Goal: Task Accomplishment & Management: Manage account settings

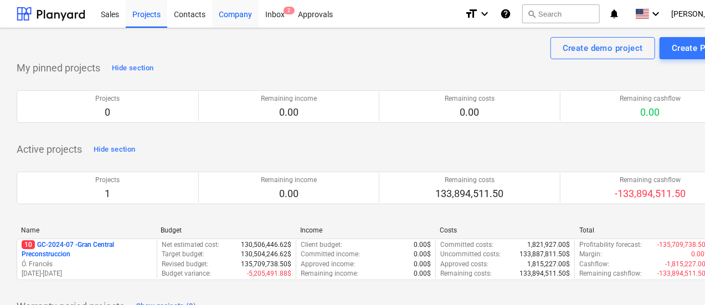
click at [239, 12] on div "Company" at bounding box center [235, 13] width 47 height 28
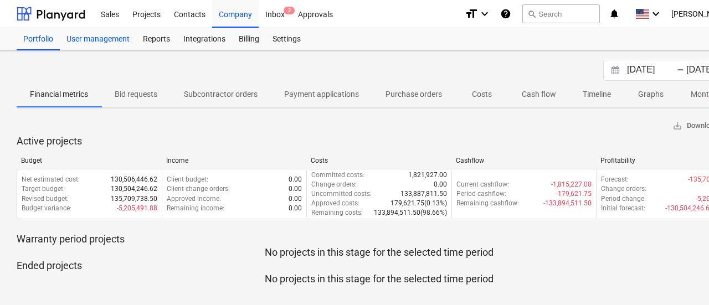
click at [110, 40] on div "User management" at bounding box center [98, 39] width 76 height 22
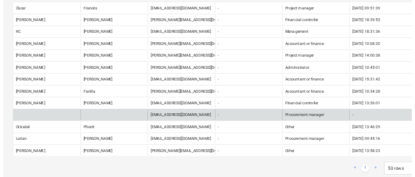
scroll to position [155, 0]
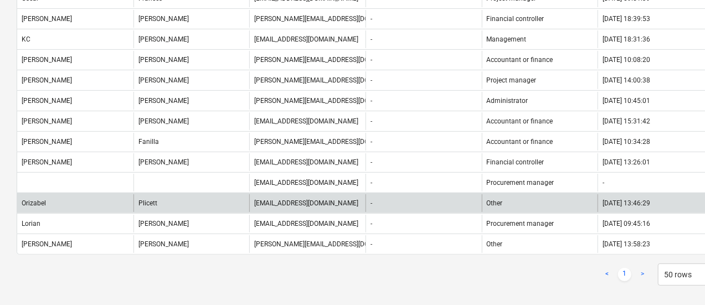
click at [314, 199] on div "[EMAIL_ADDRESS][DOMAIN_NAME]" at bounding box center [306, 203] width 104 height 8
click at [101, 194] on div "Orizabel" at bounding box center [75, 203] width 116 height 18
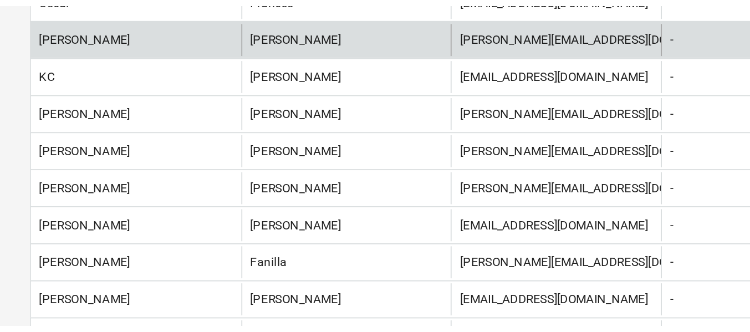
scroll to position [131, 0]
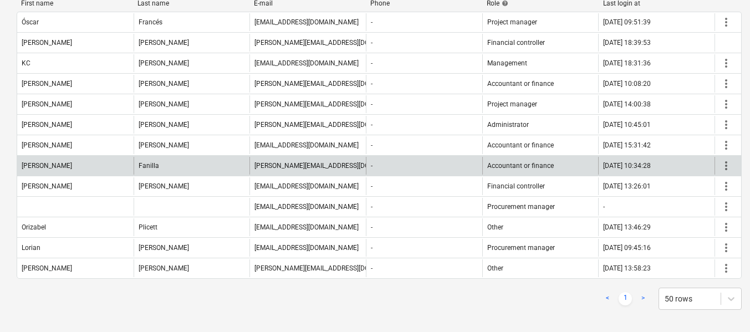
click at [705, 165] on span "more_vert" at bounding box center [725, 165] width 13 height 13
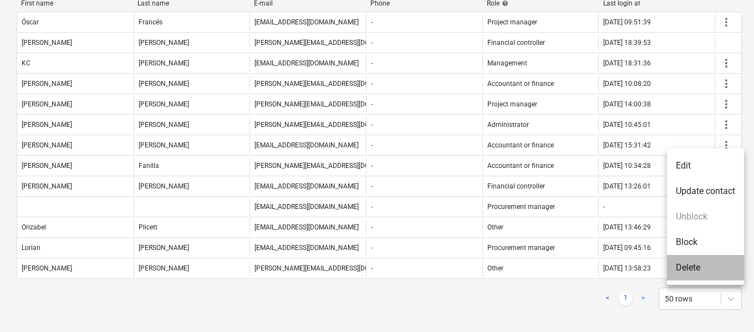
click at [697, 265] on li "Delete" at bounding box center [705, 267] width 77 height 25
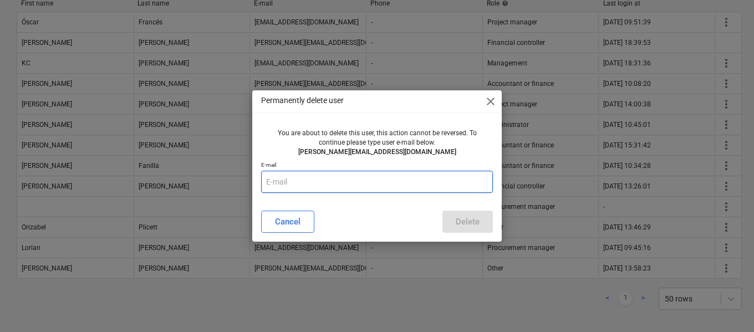
click at [367, 178] on input "text" at bounding box center [377, 182] width 232 height 22
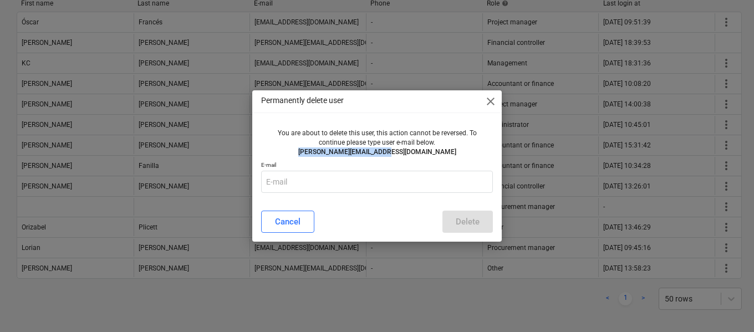
drag, startPoint x: 417, startPoint y: 150, endPoint x: 324, endPoint y: 157, distance: 93.9
click at [324, 157] on p "[PERSON_NAME][EMAIL_ADDRESS][DOMAIN_NAME]" at bounding box center [376, 151] width 223 height 9
copy p "[PERSON_NAME][EMAIL_ADDRESS][DOMAIN_NAME]"
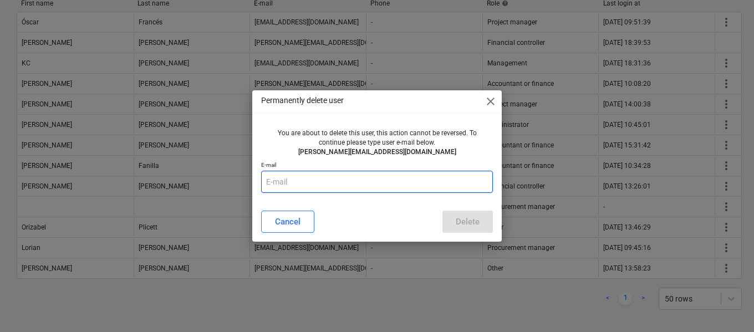
click at [327, 182] on input "text" at bounding box center [377, 182] width 232 height 22
paste input "[PERSON_NAME][EMAIL_ADDRESS][DOMAIN_NAME]"
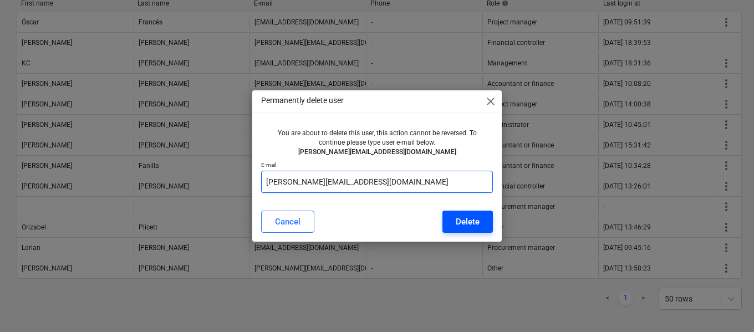
type input "[PERSON_NAME][EMAIL_ADDRESS][DOMAIN_NAME]"
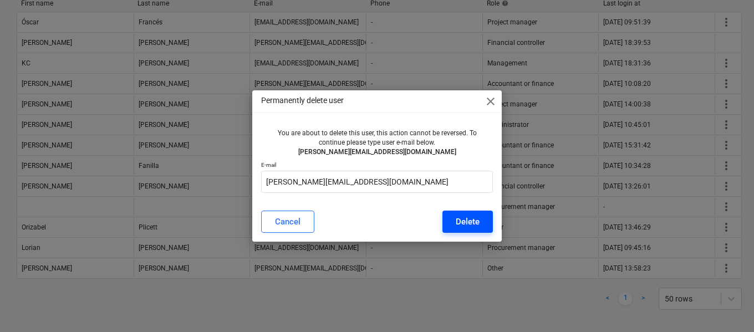
click at [466, 219] on div "Delete" at bounding box center [467, 221] width 24 height 14
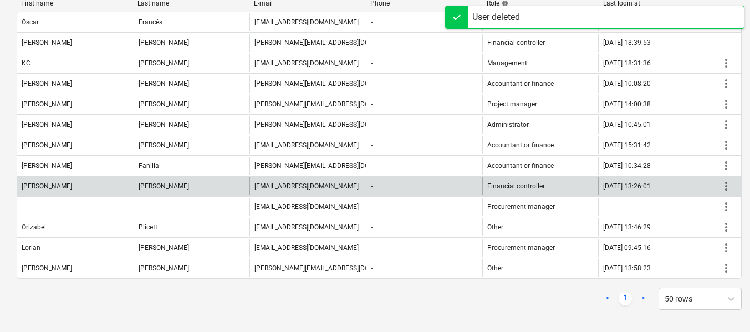
scroll to position [111, 0]
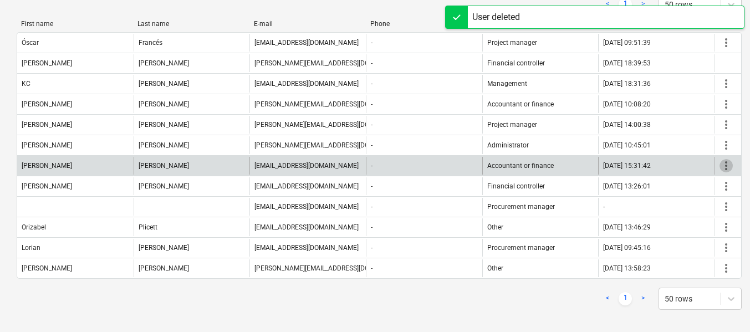
click at [705, 166] on span "more_vert" at bounding box center [725, 165] width 13 height 13
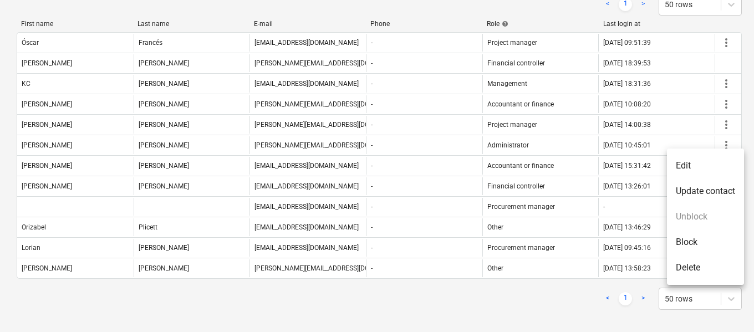
click at [705, 103] on div at bounding box center [377, 166] width 754 height 332
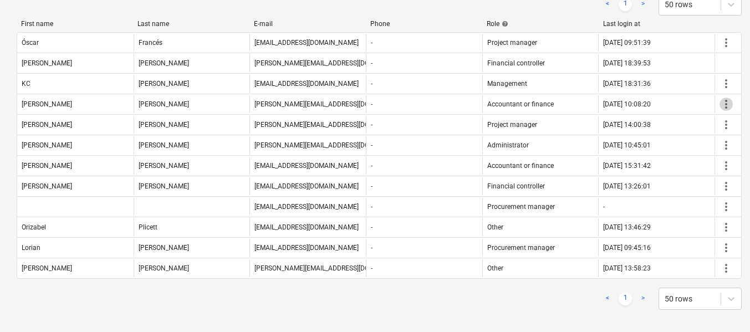
click at [705, 104] on span "more_vert" at bounding box center [725, 104] width 13 height 13
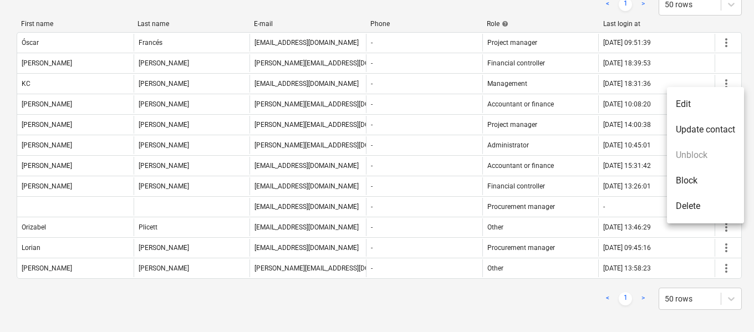
click at [691, 205] on li "Delete" at bounding box center [705, 205] width 77 height 25
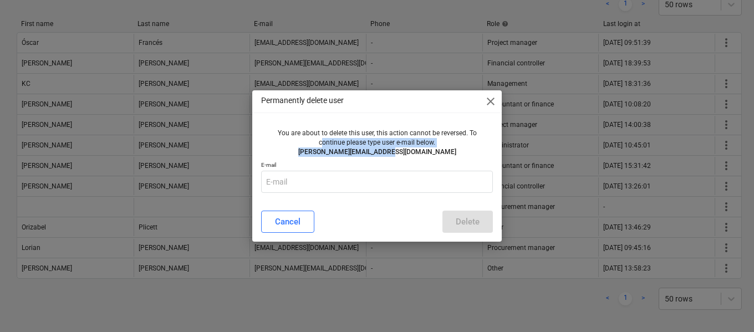
drag, startPoint x: 371, startPoint y: 152, endPoint x: 323, endPoint y: 146, distance: 48.5
click at [323, 146] on div "You are about to delete this user, this action cannot be reversed. To continue …" at bounding box center [376, 143] width 223 height 28
click at [369, 157] on div "You are about to delete this user, this action cannot be reversed. To continue …" at bounding box center [377, 142] width 232 height 37
click at [428, 152] on p "[PERSON_NAME][EMAIL_ADDRESS][DOMAIN_NAME]" at bounding box center [376, 151] width 223 height 9
drag, startPoint x: 420, startPoint y: 152, endPoint x: 334, endPoint y: 153, distance: 86.4
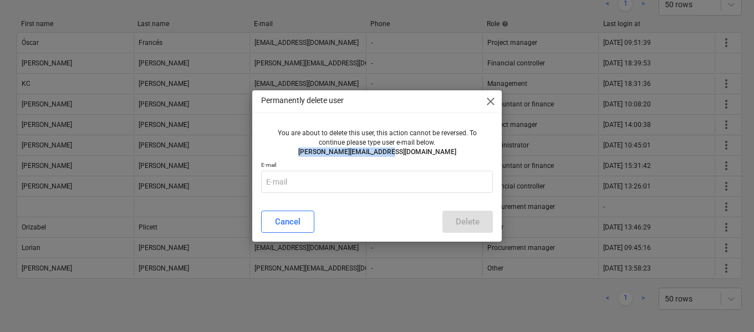
click at [334, 153] on p "[PERSON_NAME][EMAIL_ADDRESS][DOMAIN_NAME]" at bounding box center [376, 151] width 223 height 9
copy p "[PERSON_NAME][EMAIL_ADDRESS][DOMAIN_NAME]"
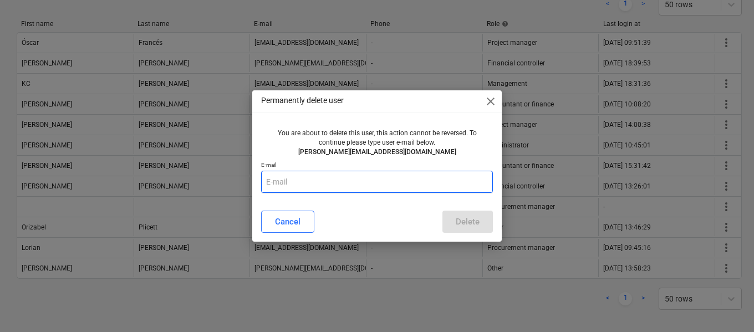
click at [332, 176] on input "text" at bounding box center [377, 182] width 232 height 22
paste input "[PERSON_NAME][EMAIL_ADDRESS][DOMAIN_NAME]"
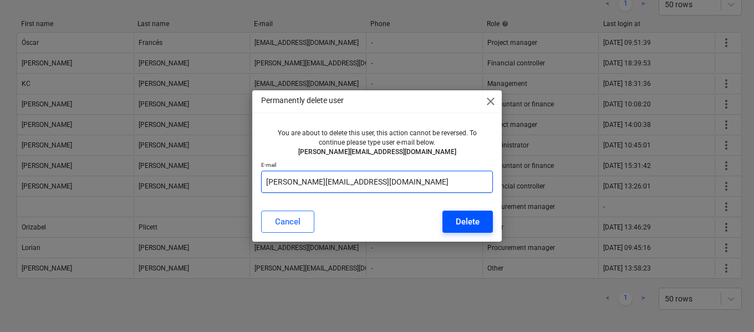
type input "[PERSON_NAME][EMAIL_ADDRESS][DOMAIN_NAME]"
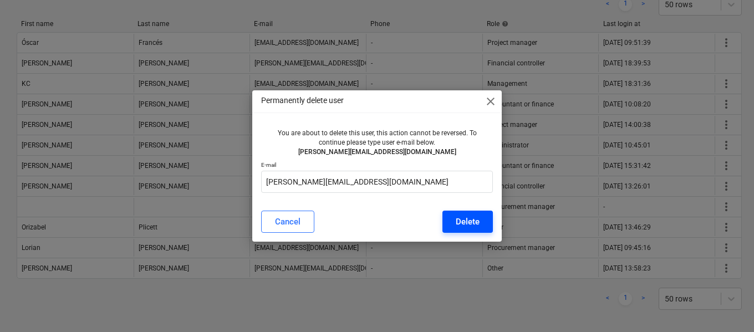
drag, startPoint x: 460, startPoint y: 214, endPoint x: 475, endPoint y: 218, distance: 15.3
click at [462, 214] on div "Delete" at bounding box center [467, 221] width 24 height 14
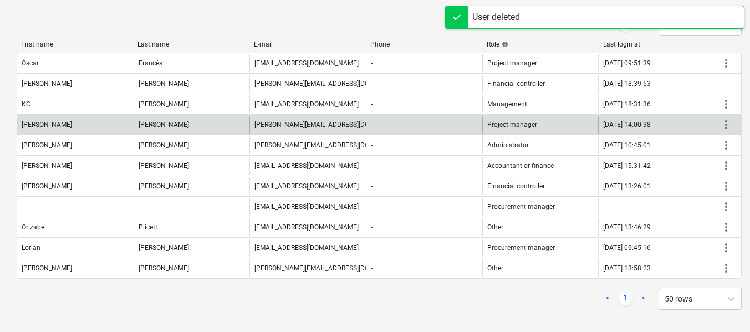
scroll to position [90, 0]
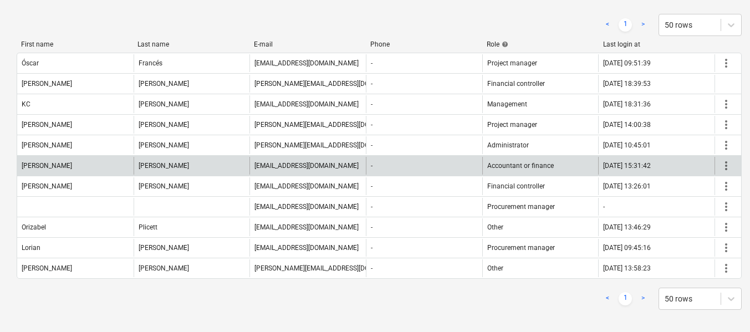
click at [705, 167] on span "more_vert" at bounding box center [725, 165] width 13 height 13
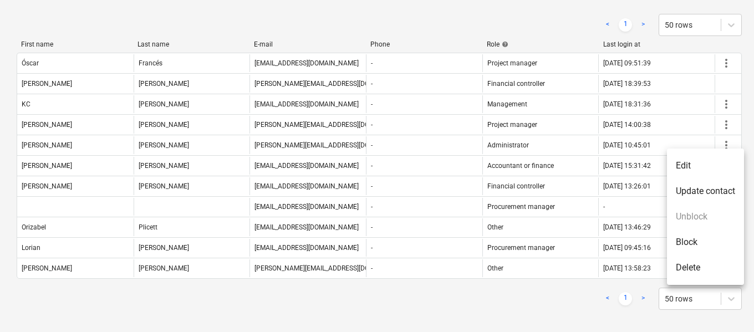
click at [695, 268] on li "Delete" at bounding box center [705, 267] width 77 height 25
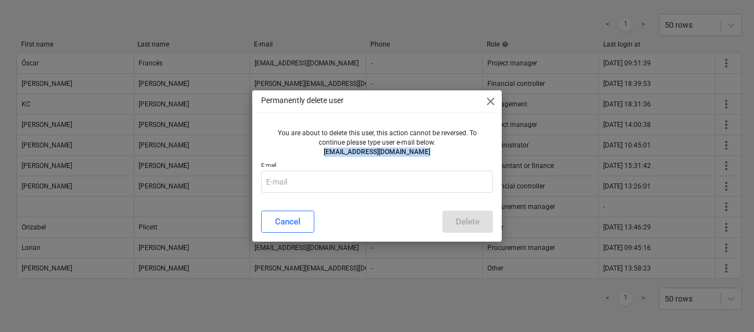
drag, startPoint x: 424, startPoint y: 150, endPoint x: 329, endPoint y: 150, distance: 95.9
click at [329, 150] on p "[EMAIL_ADDRESS][DOMAIN_NAME]" at bounding box center [376, 151] width 223 height 9
copy p "[EMAIL_ADDRESS][DOMAIN_NAME]"
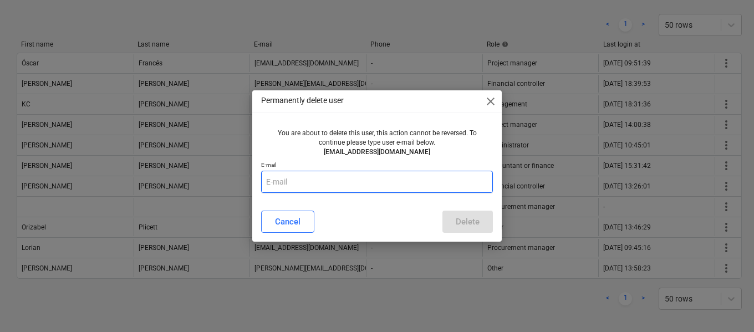
click at [323, 185] on input "text" at bounding box center [377, 182] width 232 height 22
paste input "[EMAIL_ADDRESS][DOMAIN_NAME]"
type input "[EMAIL_ADDRESS][DOMAIN_NAME]"
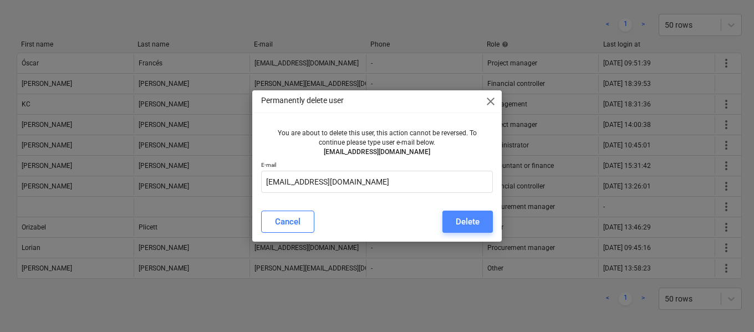
click at [468, 222] on div "Delete" at bounding box center [467, 221] width 24 height 14
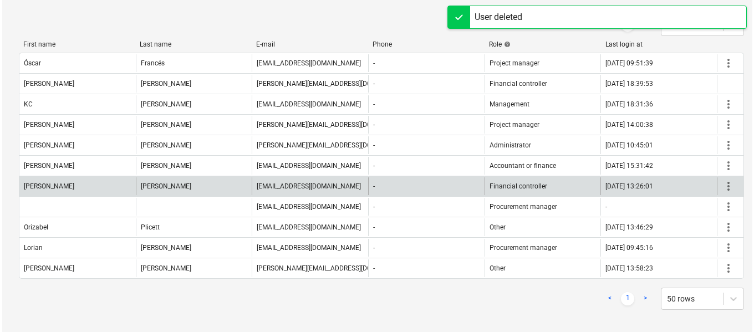
scroll to position [70, 0]
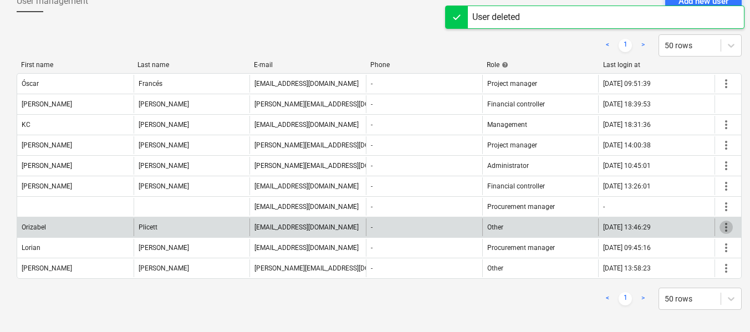
click at [705, 223] on span "more_vert" at bounding box center [725, 227] width 13 height 13
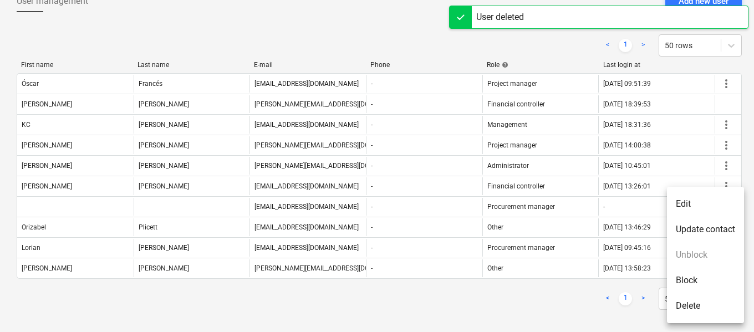
click at [690, 206] on li "Edit" at bounding box center [705, 203] width 77 height 25
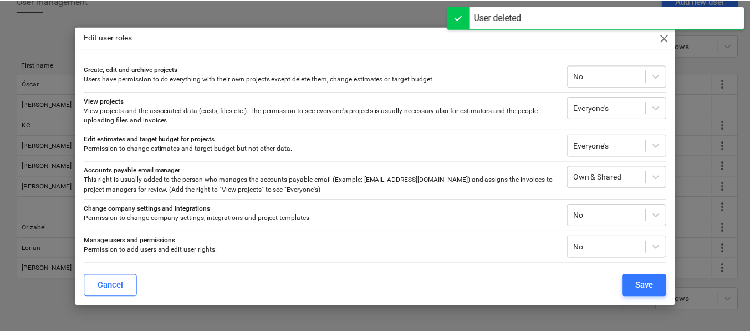
scroll to position [33, 0]
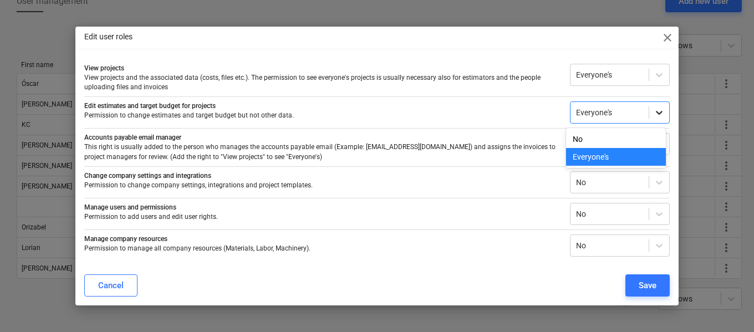
click at [653, 111] on icon at bounding box center [658, 112] width 11 height 11
click at [594, 144] on div "No" at bounding box center [616, 139] width 100 height 18
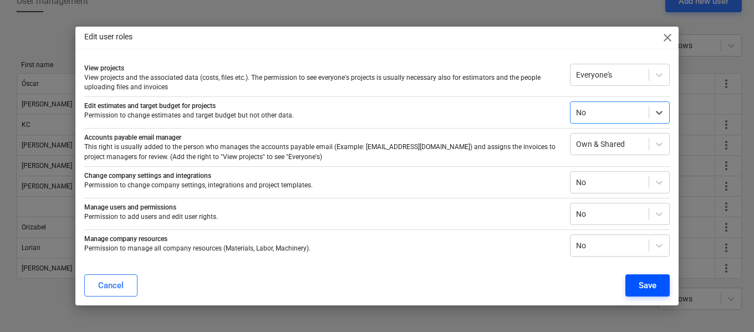
click at [643, 285] on div "Save" at bounding box center [647, 285] width 18 height 14
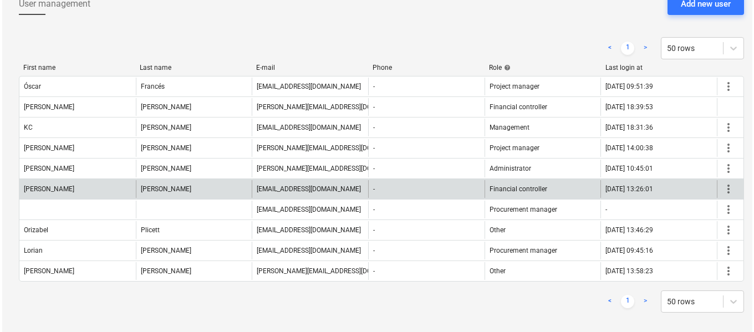
scroll to position [70, 0]
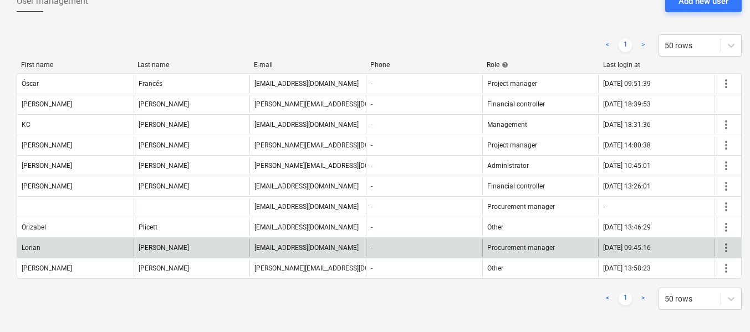
click at [705, 249] on span "more_vert" at bounding box center [725, 247] width 13 height 13
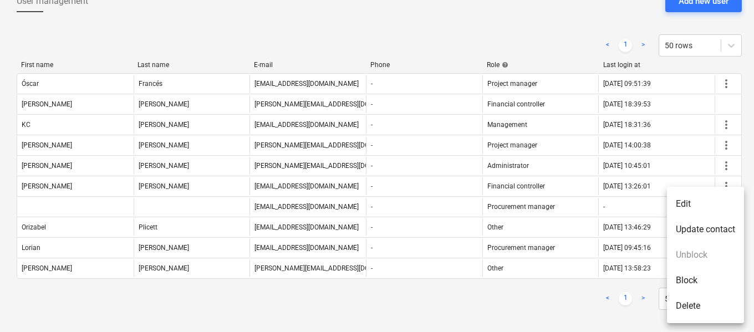
click at [683, 202] on li "Edit" at bounding box center [705, 203] width 77 height 25
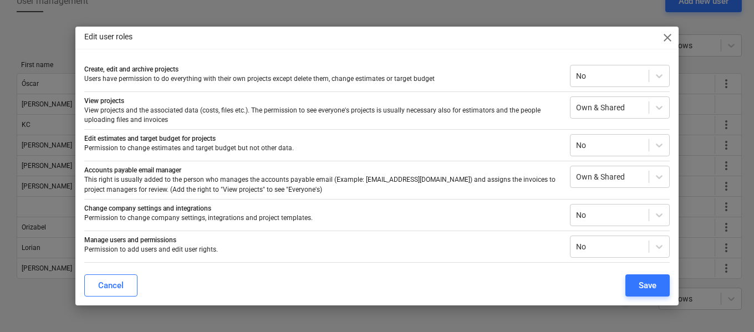
scroll to position [33, 0]
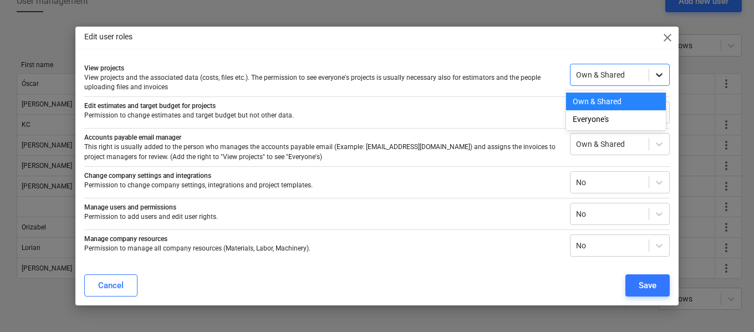
click at [653, 76] on icon at bounding box center [658, 74] width 11 height 11
click at [612, 120] on div "Everyone's" at bounding box center [616, 119] width 100 height 18
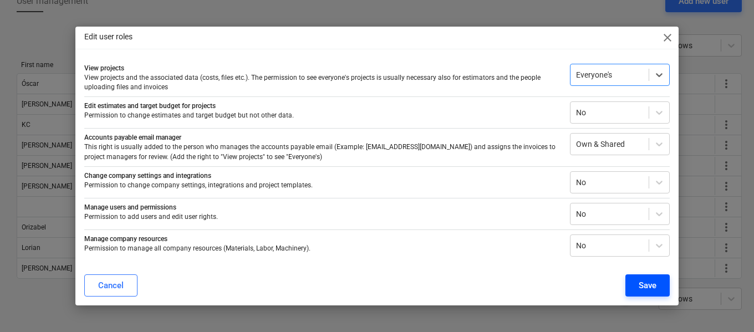
click at [649, 287] on div "Save" at bounding box center [647, 285] width 18 height 14
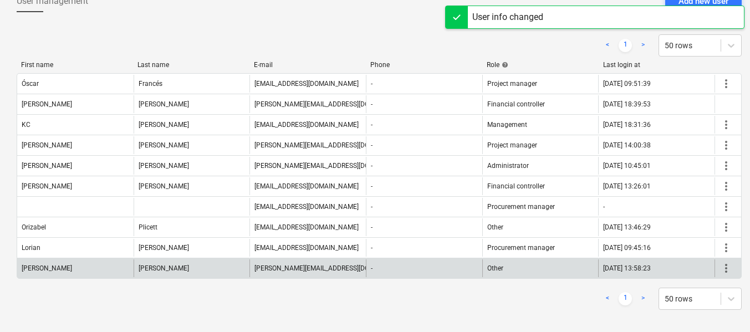
click at [705, 267] on span "more_vert" at bounding box center [725, 268] width 13 height 13
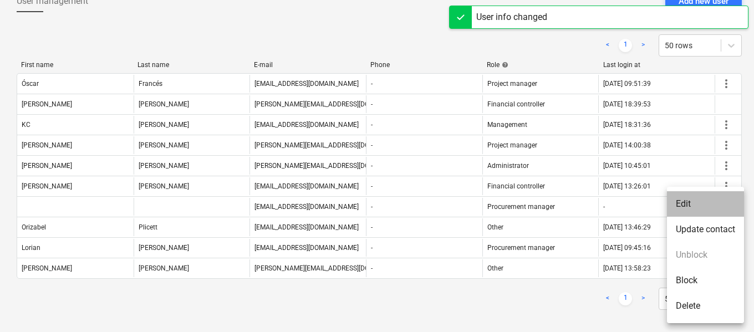
click at [696, 198] on li "Edit" at bounding box center [705, 203] width 77 height 25
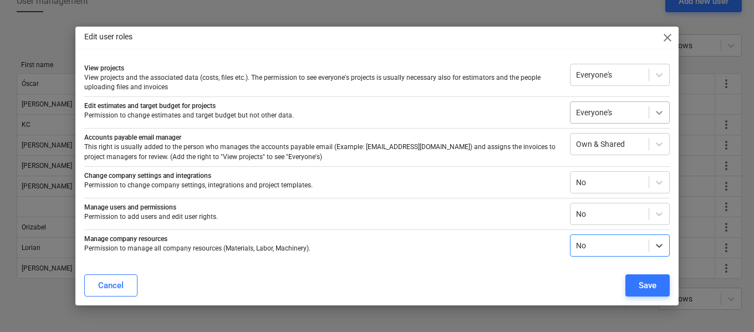
click at [653, 117] on icon at bounding box center [658, 112] width 11 height 11
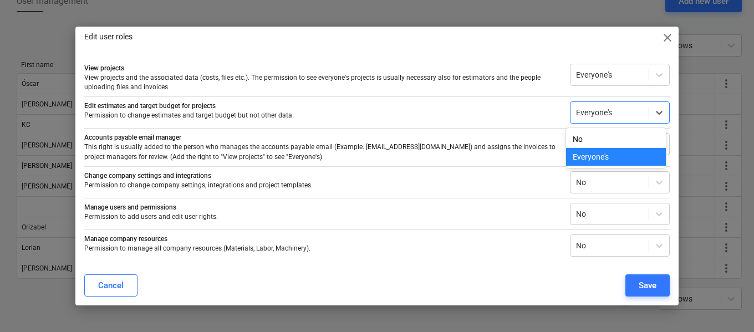
click at [505, 99] on div "Edit estimates and target budget for projects Permission to change estimates an…" at bounding box center [376, 109] width 585 height 27
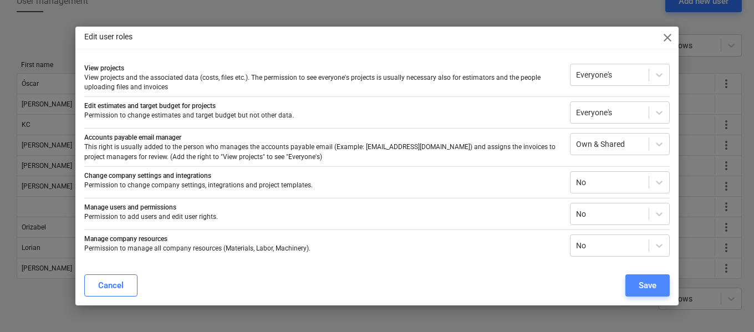
click at [648, 284] on div "Save" at bounding box center [647, 285] width 18 height 14
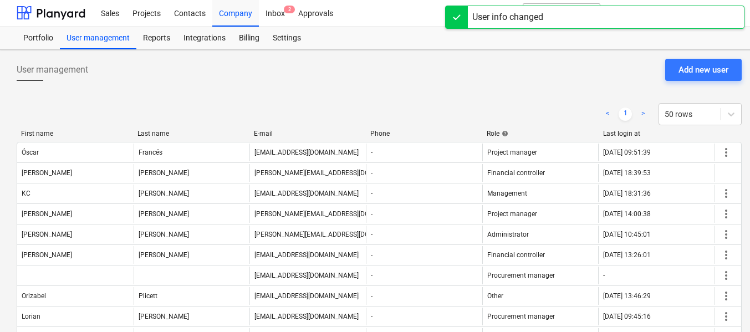
scroll to position [0, 0]
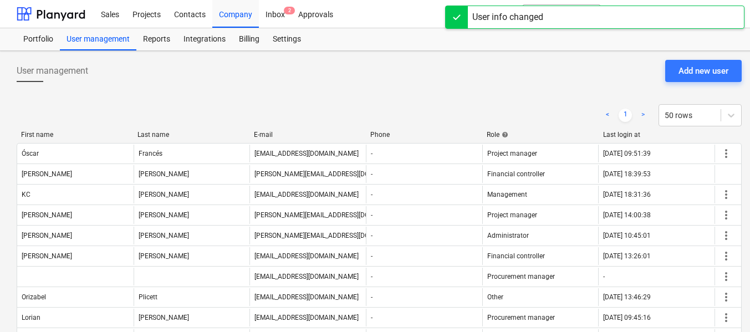
click at [577, 69] on div "User management Add new user" at bounding box center [379, 75] width 725 height 31
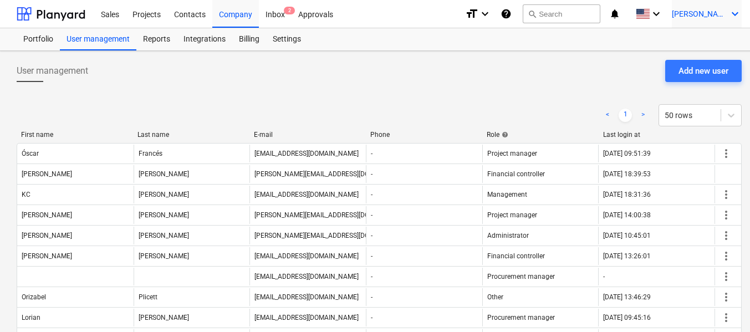
click at [705, 14] on span "[PERSON_NAME]" at bounding box center [699, 13] width 55 height 9
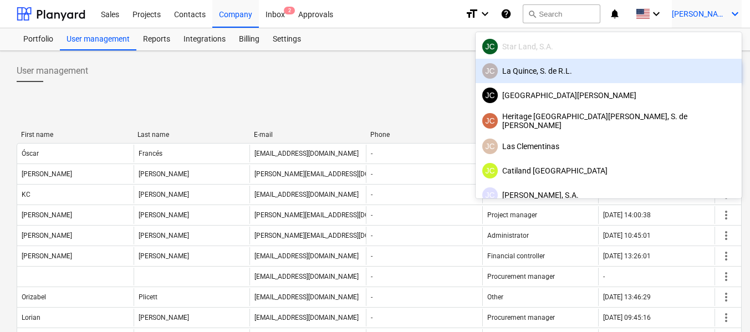
click at [638, 73] on div "[PERSON_NAME], S. de [PERSON_NAME]" at bounding box center [608, 71] width 253 height 16
